Goal: Information Seeking & Learning: Get advice/opinions

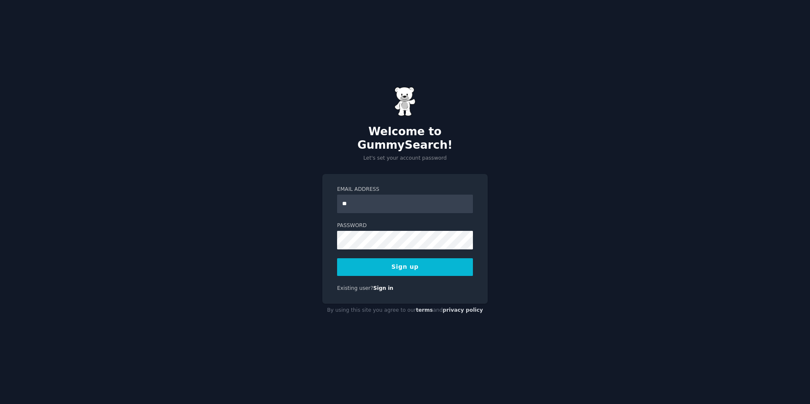
type input "**********"
click at [422, 260] on button "Sign up" at bounding box center [405, 268] width 136 height 18
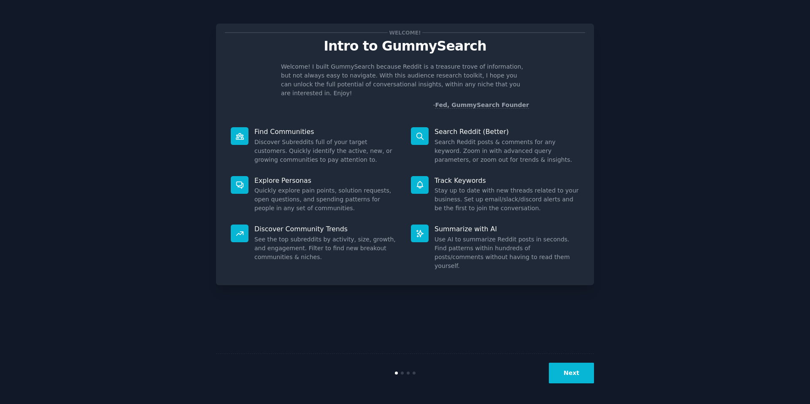
click at [572, 372] on button "Next" at bounding box center [571, 373] width 45 height 21
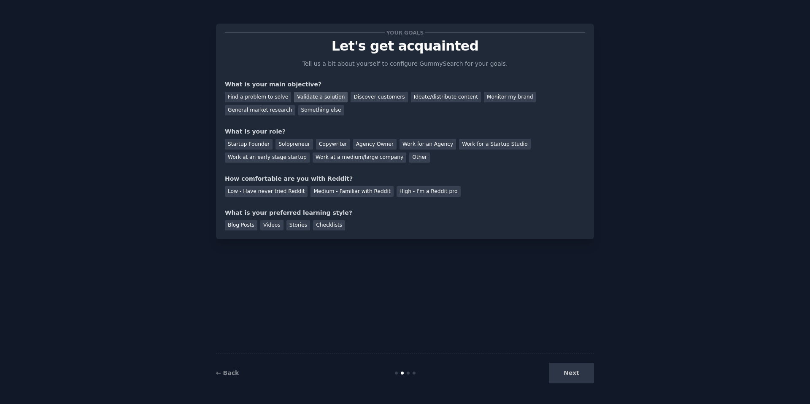
click at [334, 99] on div "Validate a solution" at bounding box center [321, 97] width 54 height 11
click at [499, 98] on div "Monitor my brand" at bounding box center [510, 97] width 52 height 11
click at [310, 98] on div "Validate a solution" at bounding box center [321, 97] width 54 height 11
click at [237, 145] on div "Startup Founder" at bounding box center [249, 144] width 48 height 11
click at [405, 192] on div "High - I'm a Reddit pro" at bounding box center [428, 191] width 64 height 11
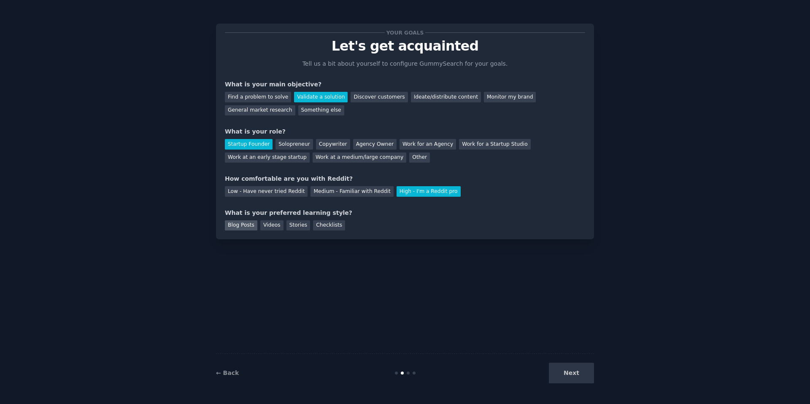
click at [236, 225] on div "Blog Posts" at bounding box center [241, 226] width 32 height 11
click at [576, 376] on button "Next" at bounding box center [571, 373] width 45 height 21
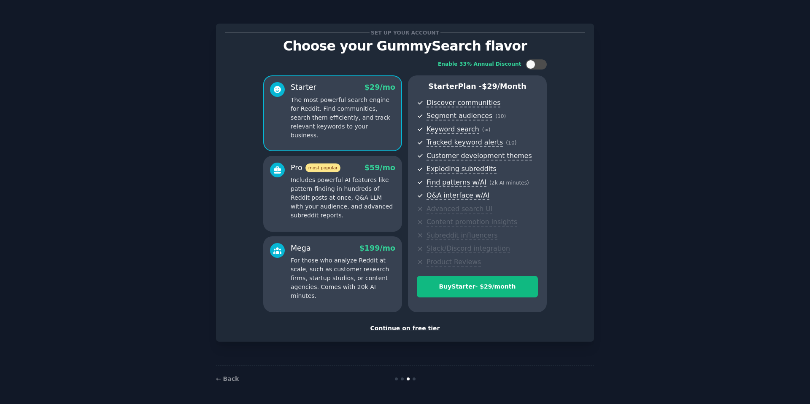
click at [423, 327] on div "Continue on free tier" at bounding box center [405, 328] width 360 height 9
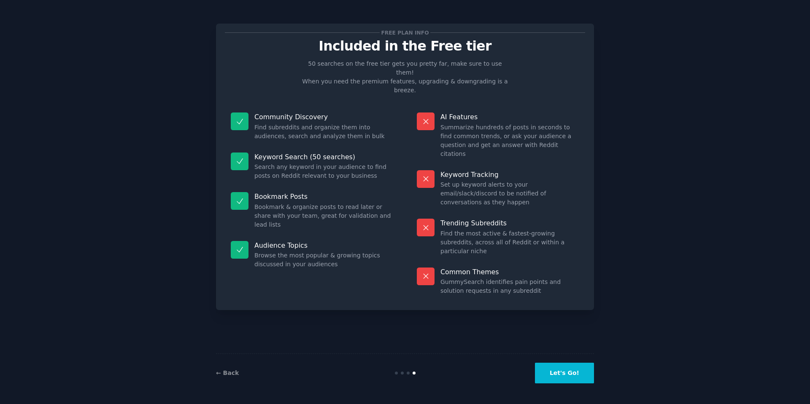
click at [566, 367] on button "Let's Go!" at bounding box center [564, 373] width 59 height 21
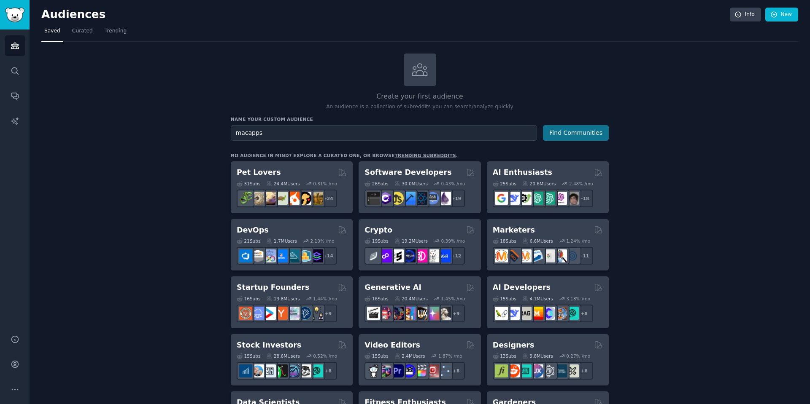
type input "macapps"
click at [569, 132] on button "Find Communities" at bounding box center [576, 133] width 66 height 16
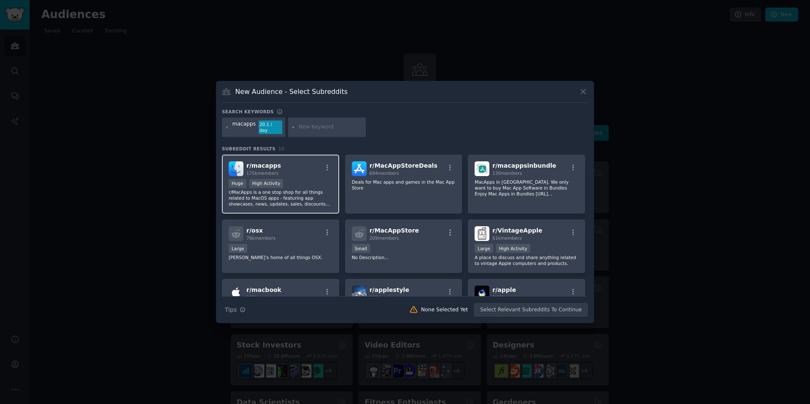
click at [311, 175] on div "r/ macapps 175k members Huge High Activity r/MacApps is a one stop shop for all…" at bounding box center [280, 184] width 117 height 59
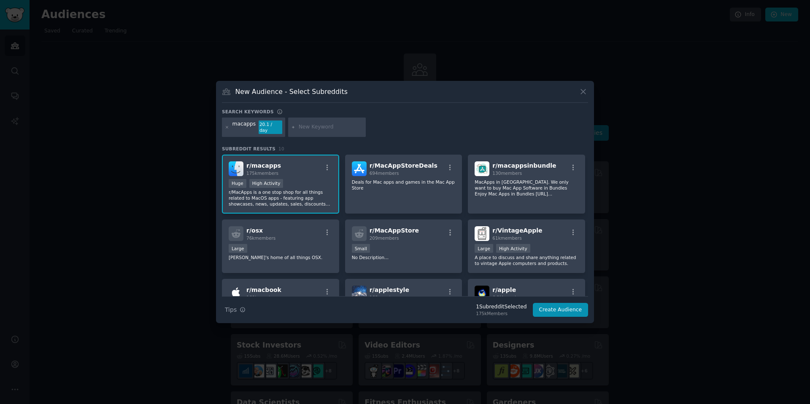
click at [311, 127] on input "text" at bounding box center [331, 128] width 64 height 8
type input "productivity software"
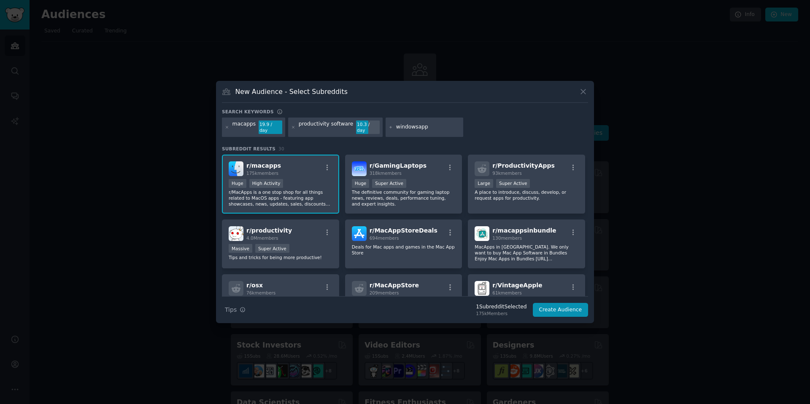
type input "windowsapps"
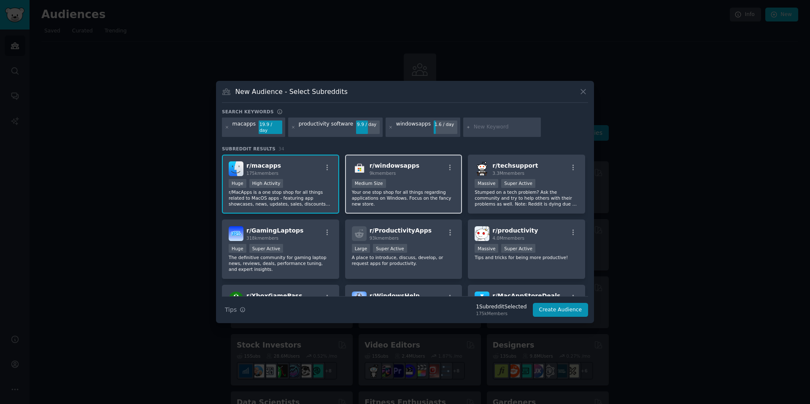
click at [408, 197] on p "Your one stop shop for all things regarding applications on Windows. Focus on t…" at bounding box center [404, 198] width 104 height 18
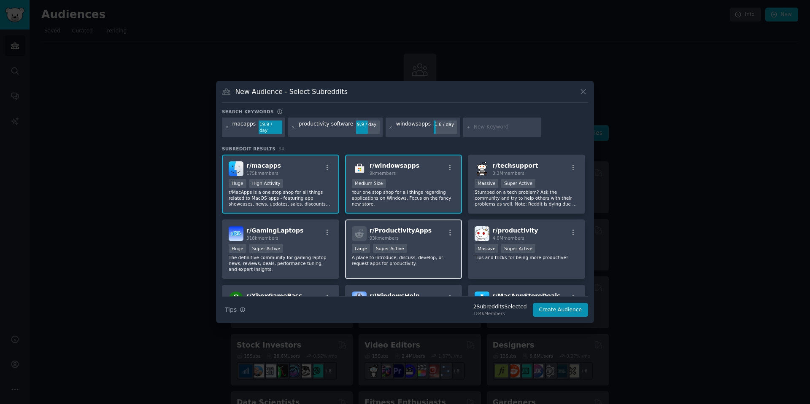
click at [421, 257] on p "A place to introduce, discuss, develop, or request apps for productivity." at bounding box center [404, 261] width 104 height 12
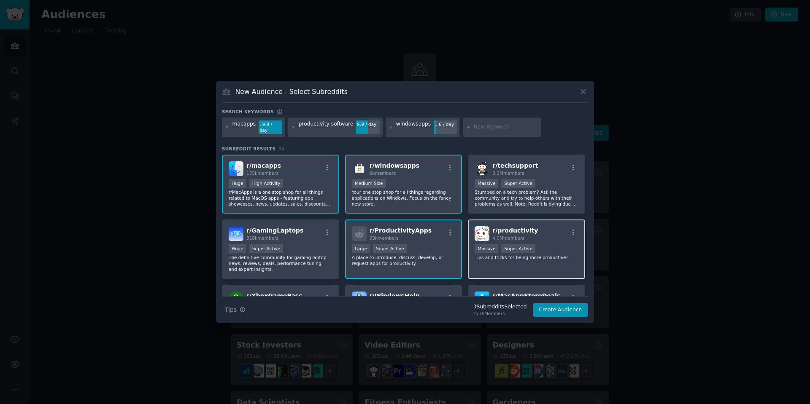
click at [492, 259] on div "r/ productivity 4.0M members 1,000,000+ members Massive Super Active Tips and t…" at bounding box center [526, 249] width 117 height 59
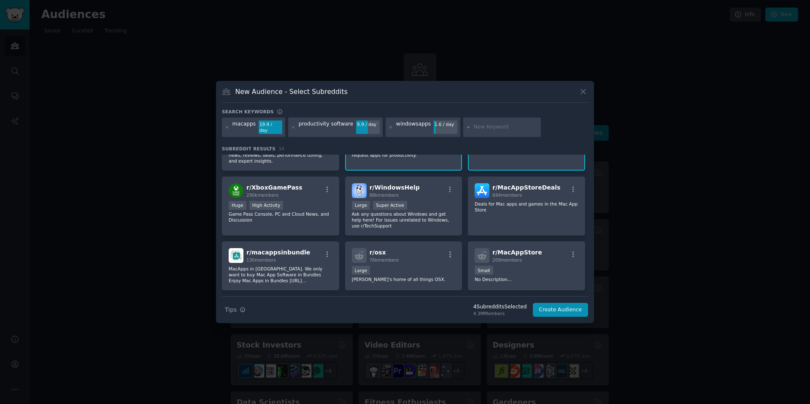
scroll to position [114, 0]
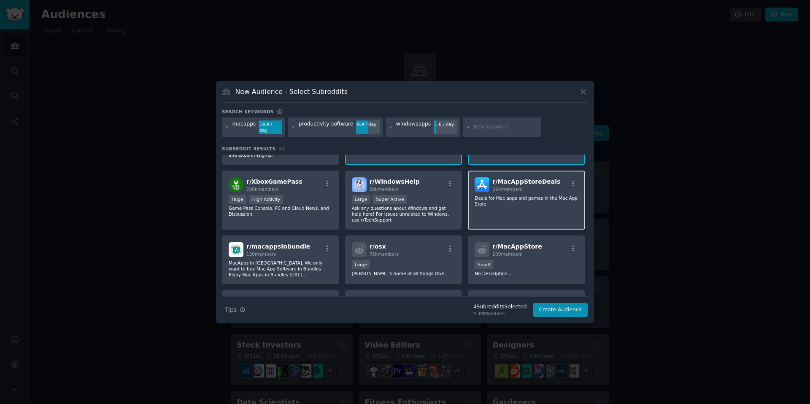
click at [478, 220] on div "r/ MacAppStoreDeals 694 members Deals for Mac apps and games in the Mac App Sto…" at bounding box center [526, 200] width 117 height 59
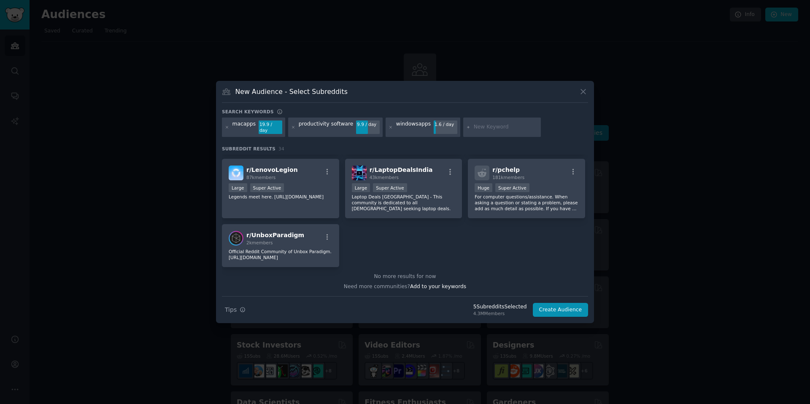
scroll to position [620, 0]
click at [548, 304] on button "Create Audience" at bounding box center [561, 310] width 56 height 14
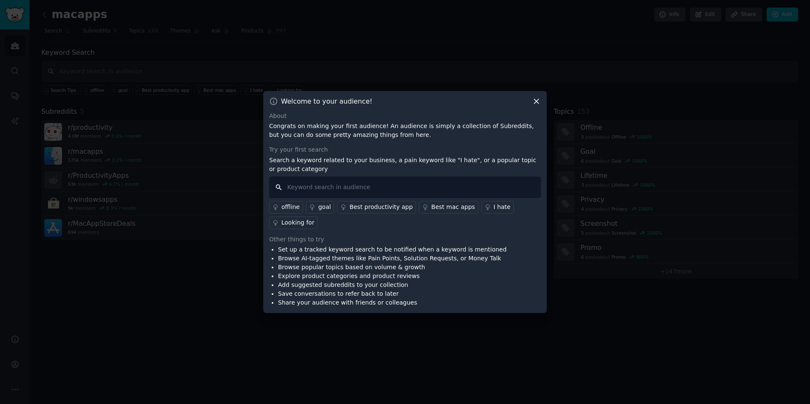
drag, startPoint x: 333, startPoint y: 186, endPoint x: 358, endPoint y: 169, distance: 31.0
click at [333, 186] on input "text" at bounding box center [405, 188] width 272 height 22
type input "screenshot"
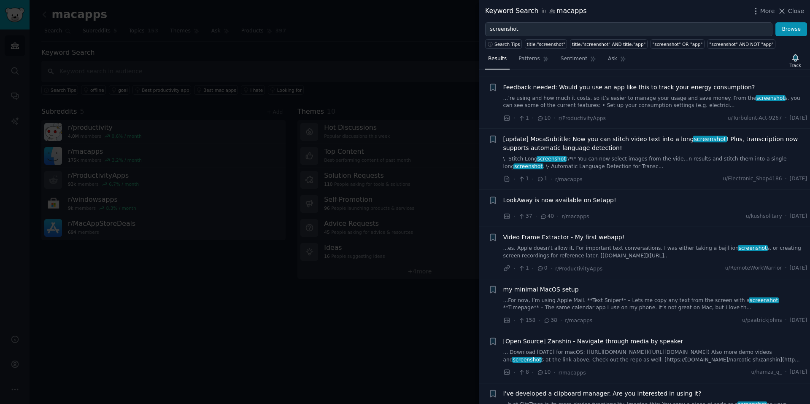
scroll to position [121, 0]
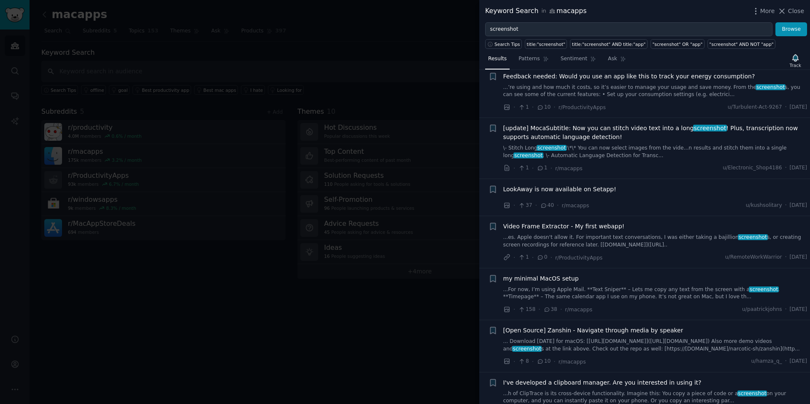
click at [574, 191] on span "LookAway is now available on Setapp!" at bounding box center [559, 189] width 113 height 9
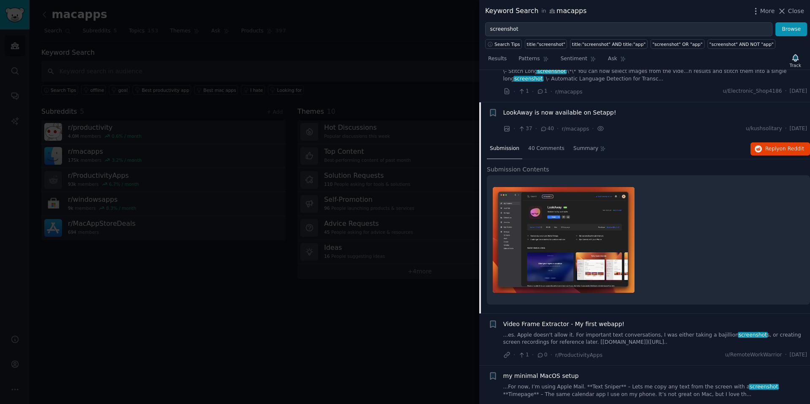
scroll to position [230, 0]
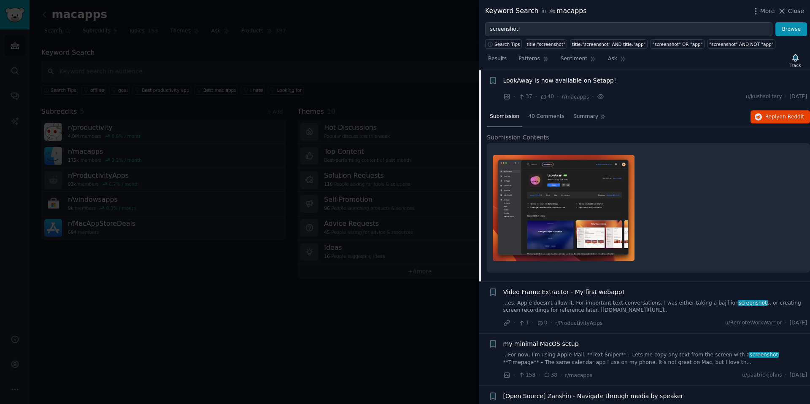
click at [570, 220] on img at bounding box center [564, 208] width 142 height 106
click at [546, 117] on span "40 Comments" at bounding box center [546, 117] width 36 height 8
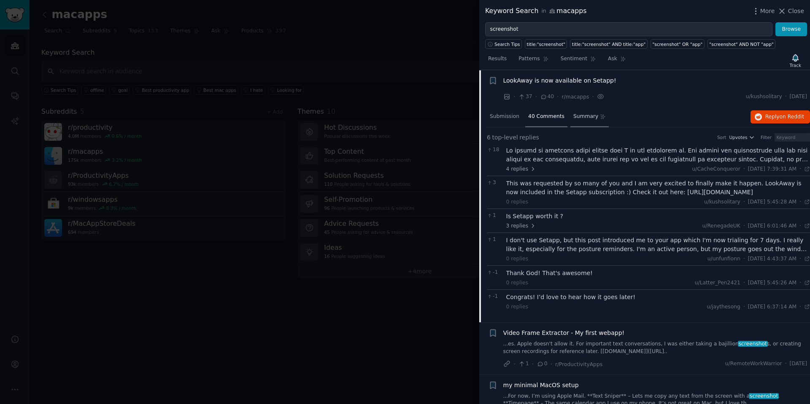
click at [582, 119] on span "Summary" at bounding box center [585, 117] width 25 height 8
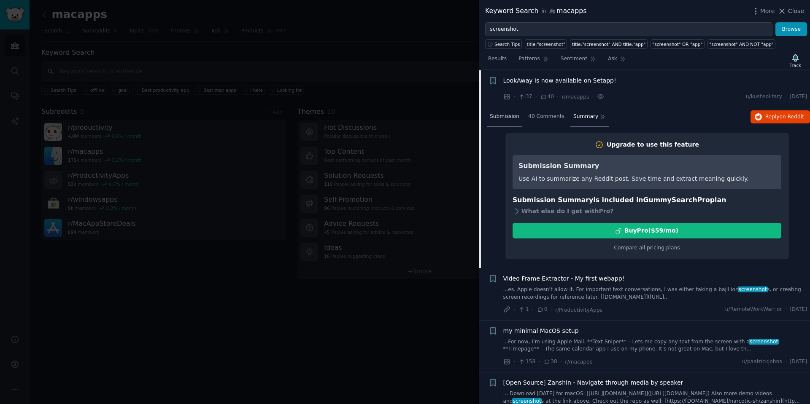
click at [512, 117] on span "Submission" at bounding box center [505, 117] width 30 height 8
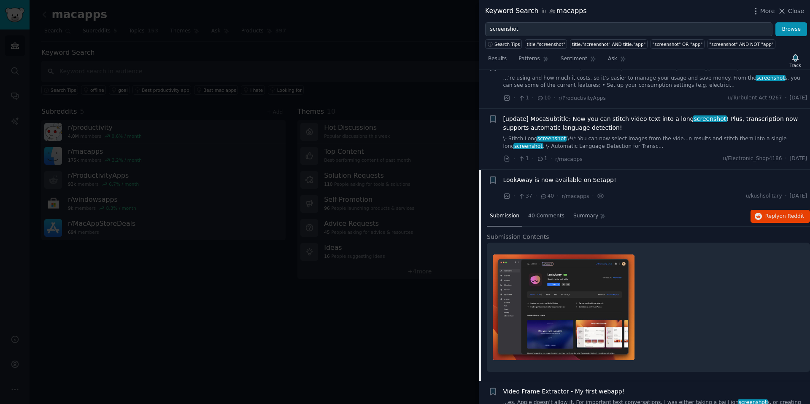
scroll to position [0, 0]
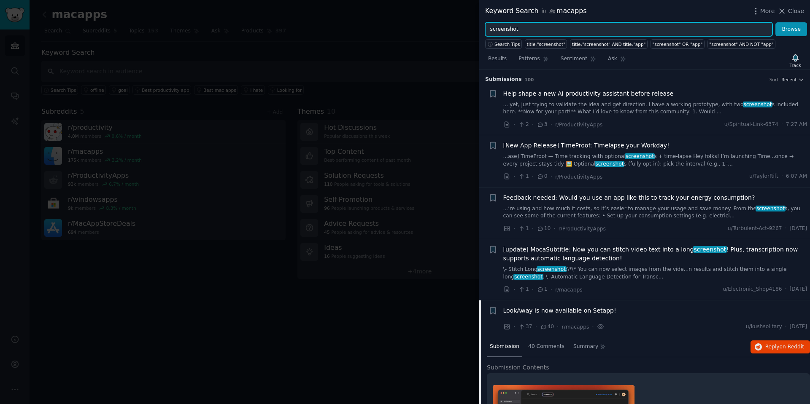
click at [511, 30] on input "screenshot" at bounding box center [628, 29] width 287 height 14
type input "cleanshot"
click at [775, 22] on button "Browse" at bounding box center [791, 29] width 32 height 14
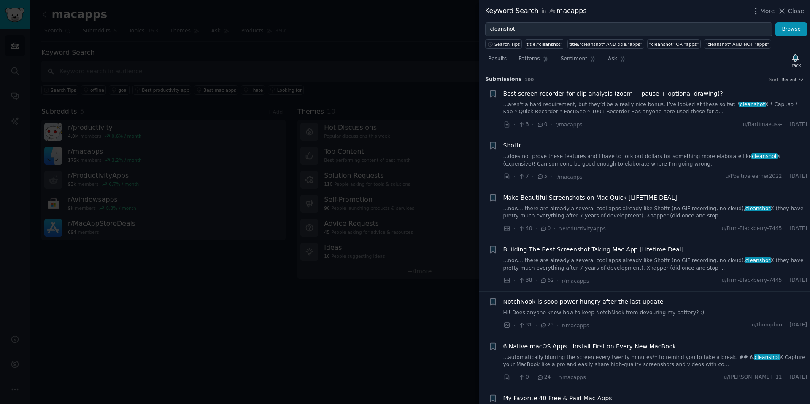
click at [613, 95] on span "Best screen recorder for clip analysis (zoom + pause + optional drawing)?" at bounding box center [613, 93] width 220 height 9
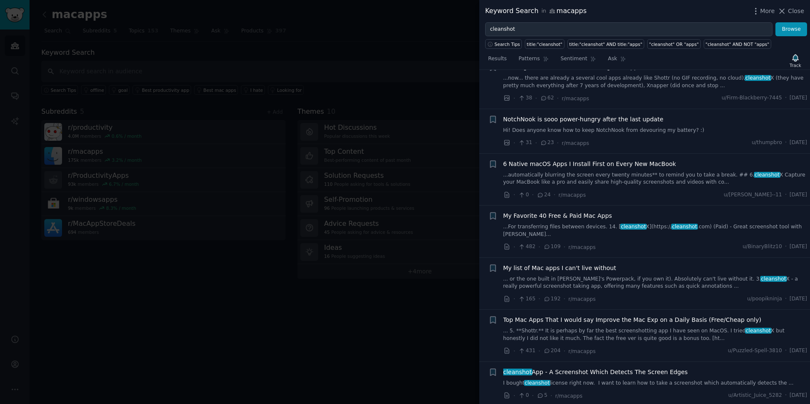
scroll to position [427, 0]
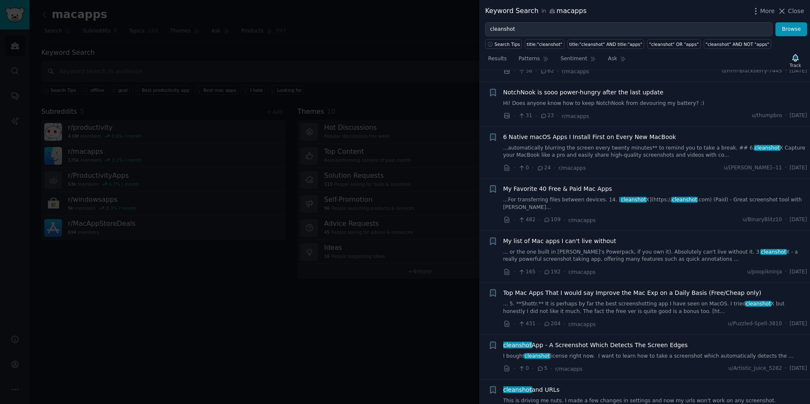
click at [624, 289] on span "Top Mac Apps That I would say Improve the Mac Exp on a Daily Basis (Free/Cheap …" at bounding box center [632, 293] width 258 height 9
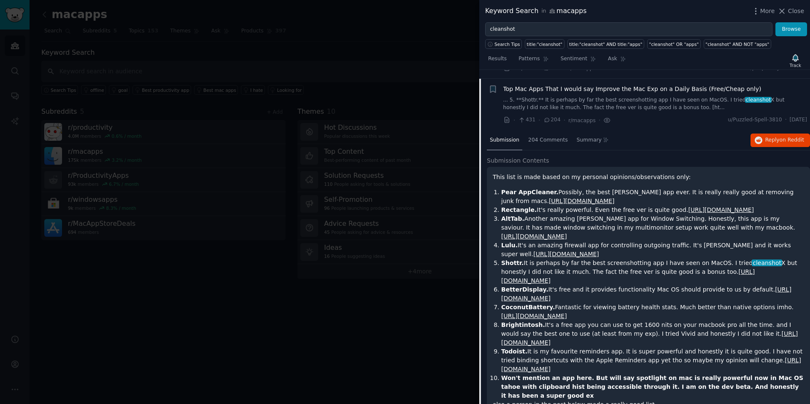
scroll to position [415, 0]
drag, startPoint x: 527, startPoint y: 214, endPoint x: 540, endPoint y: 226, distance: 18.2
click at [540, 226] on li "AltTab. Another amazing FOSS app for Window Switching. Honestly, this app is my…" at bounding box center [652, 226] width 303 height 27
click at [754, 205] on link "https://github.com/rxhanson/Rectangle" at bounding box center [721, 208] width 66 height 7
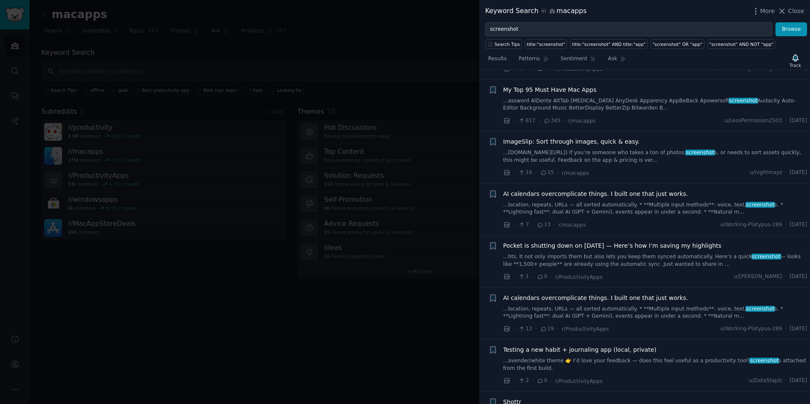
scroll to position [1047, 0]
click at [568, 91] on span "My Top 95 Must Have Mac Apps" at bounding box center [549, 91] width 93 height 9
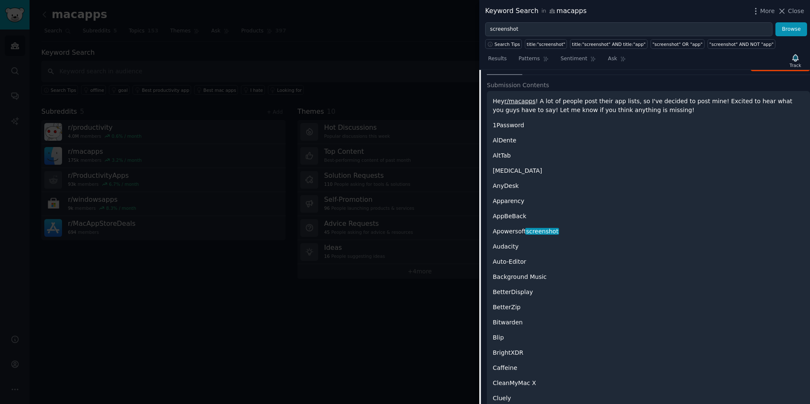
scroll to position [1125, 0]
drag, startPoint x: 493, startPoint y: 231, endPoint x: 574, endPoint y: 229, distance: 81.0
click at [574, 229] on p "Apowersoft screenshot" at bounding box center [648, 231] width 311 height 9
copy p "Apowersoft screenshot"
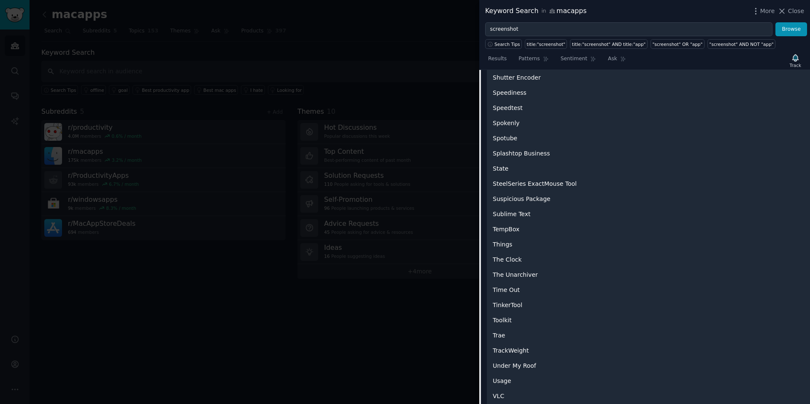
scroll to position [2547, 0]
